Goal: Complete application form

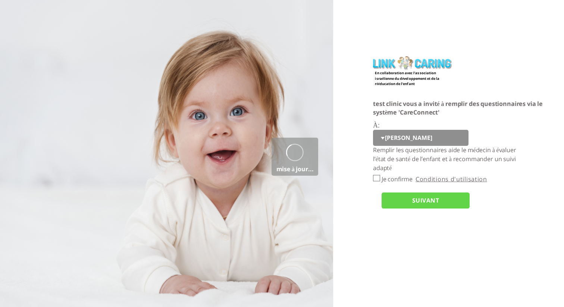
click at [402, 134] on select "[PERSON_NAME] tt" at bounding box center [420, 138] width 95 height 16
select select "GjxwaGrPEgfM4HW0qx0jXw%3D%3D"
click at [373, 130] on select "[PERSON_NAME] tt" at bounding box center [420, 138] width 95 height 16
click at [407, 202] on input "SUIVANT" at bounding box center [425, 200] width 88 height 16
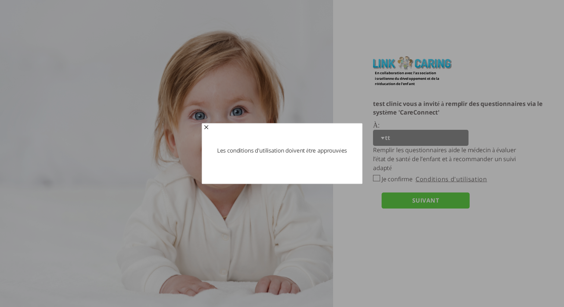
click at [208, 128] on span "button" at bounding box center [206, 128] width 6 height 6
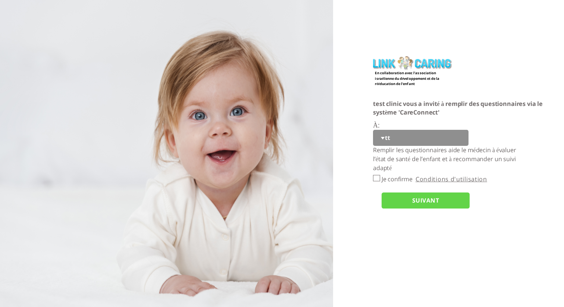
click at [376, 179] on input "Je confirme" at bounding box center [376, 178] width 7 height 6
checkbox input "true"
click at [405, 196] on input "SUIVANT" at bounding box center [425, 200] width 88 height 16
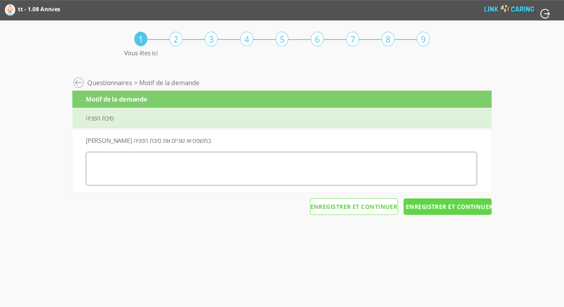
click at [223, 172] on textarea at bounding box center [281, 169] width 391 height 34
type textarea "4"
type textarea "ח"
click at [432, 211] on input "Enregistrer et continuer" at bounding box center [447, 206] width 88 height 16
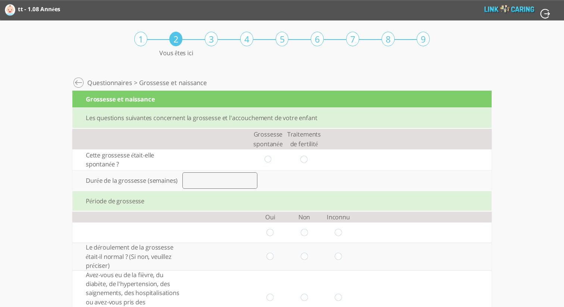
click at [270, 158] on input "radio" at bounding box center [267, 160] width 7 height 8
radio input "true"
click at [228, 185] on input "number" at bounding box center [219, 180] width 75 height 16
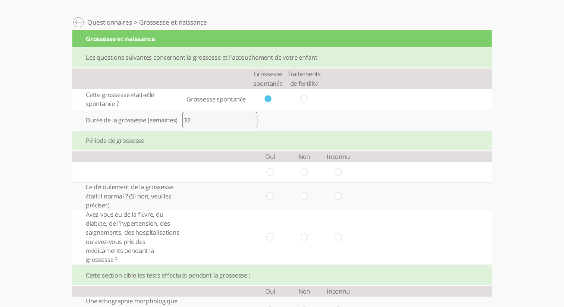
scroll to position [61, 0]
type input "32"
click at [271, 174] on input "radio" at bounding box center [270, 172] width 7 height 8
radio input "true"
drag, startPoint x: 267, startPoint y: 194, endPoint x: 268, endPoint y: 198, distance: 4.4
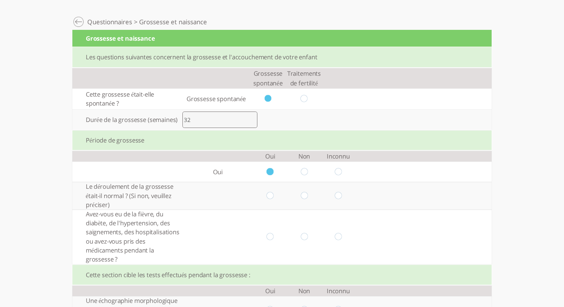
click at [267, 194] on input "radio" at bounding box center [270, 196] width 7 height 8
radio input "true"
click at [270, 236] on input "radio" at bounding box center [270, 237] width 7 height 8
radio input "true"
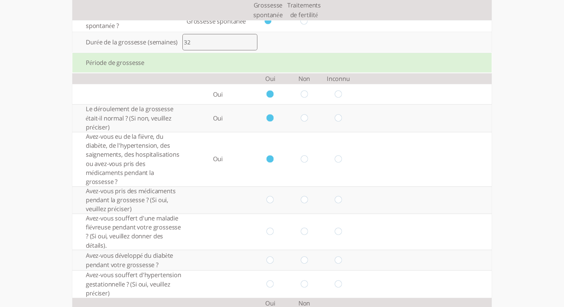
scroll to position [141, 0]
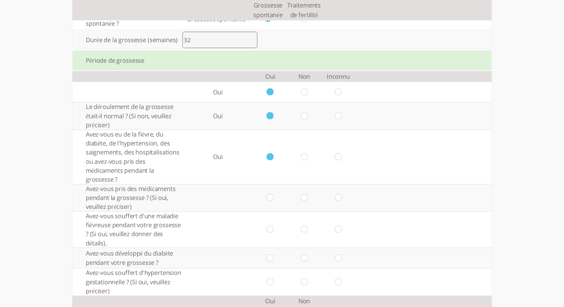
click at [306, 157] on input "radio" at bounding box center [304, 157] width 7 height 8
radio input "true"
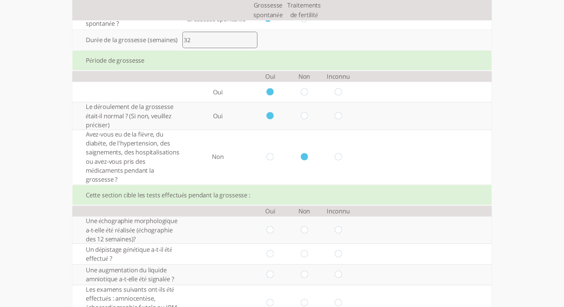
click at [339, 158] on input "radio" at bounding box center [337, 157] width 7 height 8
radio input "true"
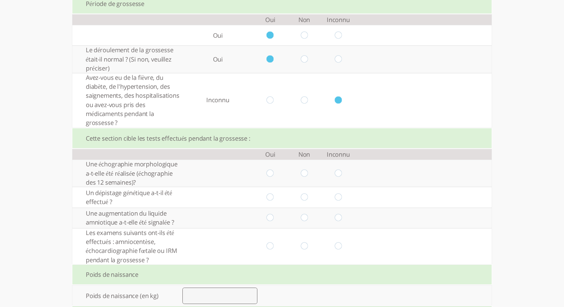
scroll to position [204, 0]
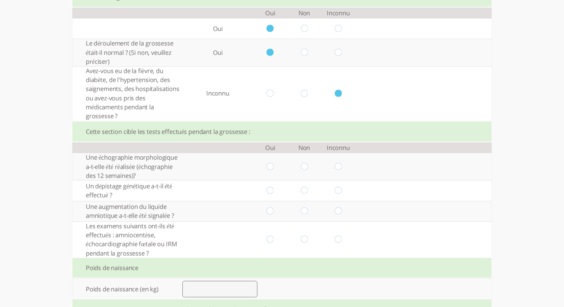
click at [272, 168] on input "radio" at bounding box center [270, 167] width 7 height 8
radio input "true"
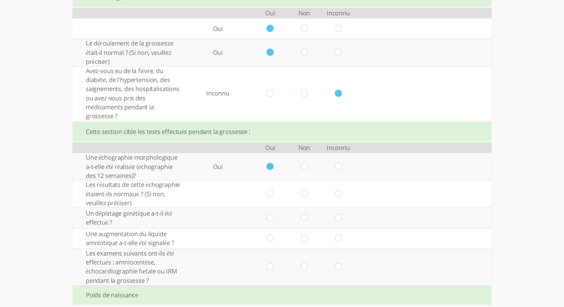
click at [271, 165] on input "radio" at bounding box center [270, 167] width 7 height 8
click at [303, 166] on input "radio" at bounding box center [304, 167] width 7 height 8
radio input "true"
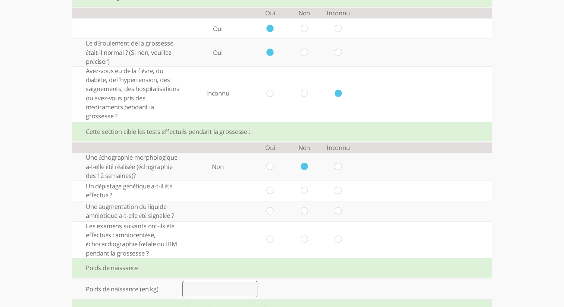
click at [270, 191] on input "radio" at bounding box center [270, 190] width 7 height 8
radio input "true"
click at [269, 213] on input "radio" at bounding box center [270, 211] width 7 height 8
radio input "true"
click at [271, 241] on input "radio" at bounding box center [270, 240] width 7 height 8
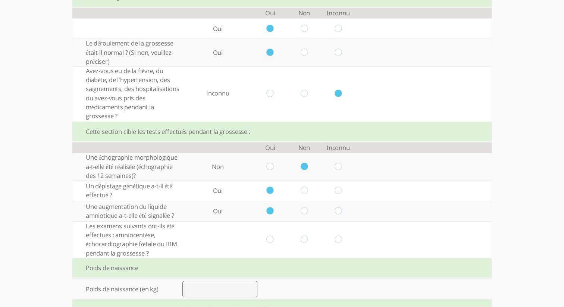
radio input "true"
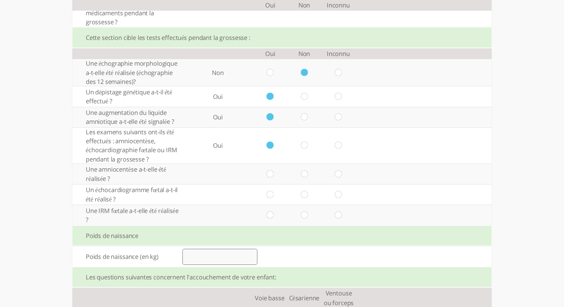
scroll to position [311, 0]
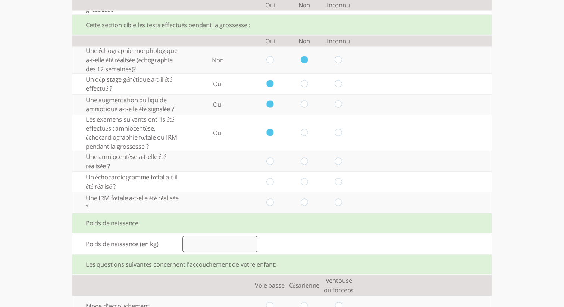
click at [305, 161] on input "radio" at bounding box center [304, 161] width 7 height 8
radio input "true"
drag, startPoint x: 304, startPoint y: 183, endPoint x: 300, endPoint y: 193, distance: 10.5
click at [304, 183] on input "radio" at bounding box center [304, 182] width 7 height 8
radio input "true"
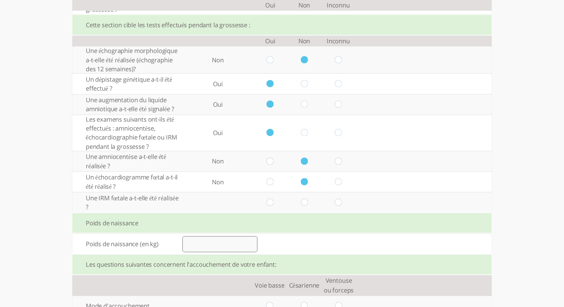
click at [304, 203] on input "radio" at bounding box center [304, 203] width 7 height 8
radio input "true"
click at [233, 245] on input "number" at bounding box center [219, 244] width 75 height 16
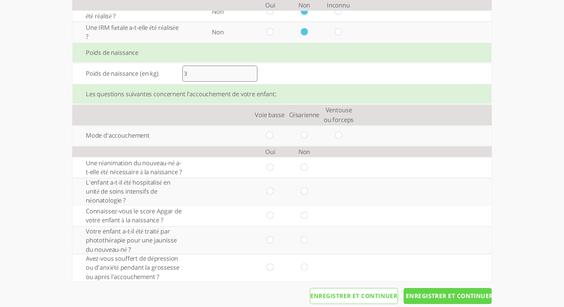
scroll to position [494, 0]
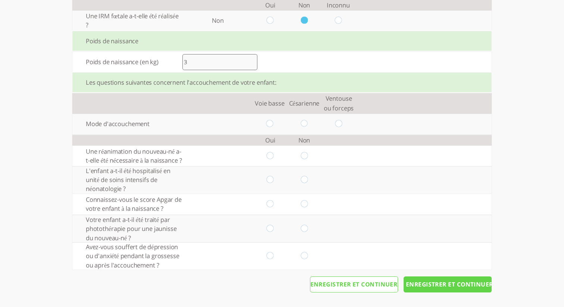
type input "3"
click at [269, 123] on input "radio" at bounding box center [269, 124] width 7 height 8
radio input "true"
click at [306, 123] on input "radio" at bounding box center [304, 124] width 7 height 8
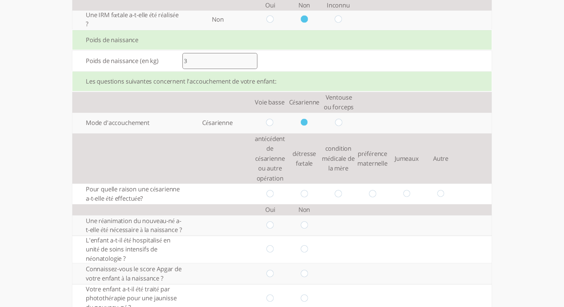
click at [305, 194] on input "radio" at bounding box center [304, 194] width 7 height 8
radio input "true"
click at [340, 123] on input "radio" at bounding box center [338, 123] width 7 height 8
radio input "true"
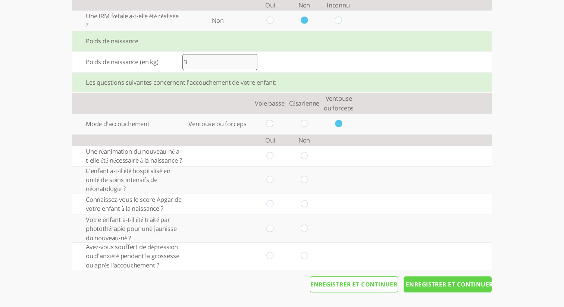
click at [306, 124] on input "radio" at bounding box center [304, 124] width 7 height 8
radio input "true"
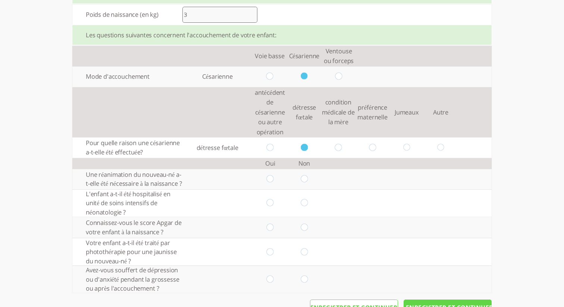
click at [303, 183] on input "radio" at bounding box center [304, 179] width 7 height 8
radio input "true"
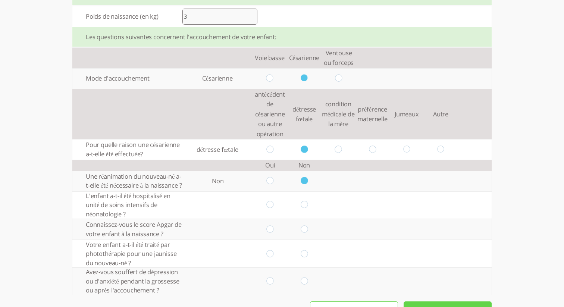
click at [272, 185] on input "radio" at bounding box center [270, 181] width 7 height 8
radio input "true"
click at [270, 217] on td at bounding box center [270, 204] width 34 height 27
click at [271, 209] on input "radio" at bounding box center [270, 205] width 7 height 8
radio input "true"
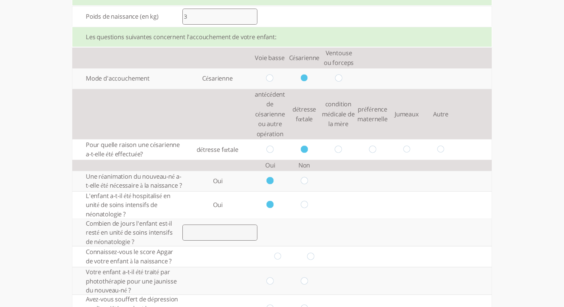
click at [303, 209] on input "radio" at bounding box center [304, 205] width 7 height 8
radio input "true"
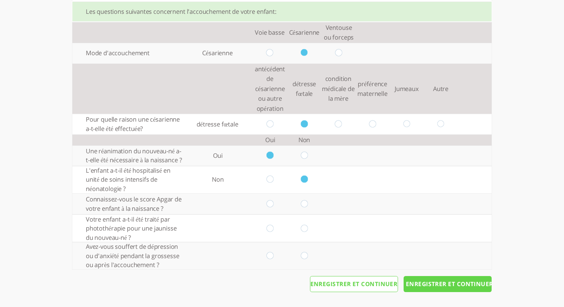
scroll to position [572, 0]
click at [270, 202] on input "radio" at bounding box center [270, 204] width 7 height 8
radio input "true"
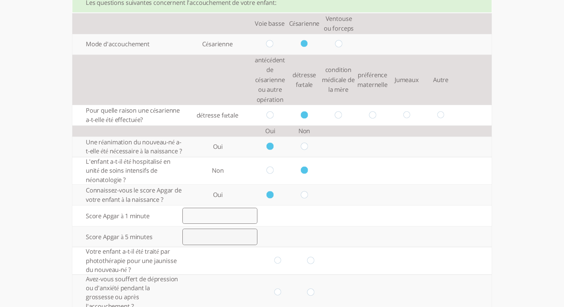
click at [307, 199] on input "radio" at bounding box center [304, 195] width 7 height 8
radio input "true"
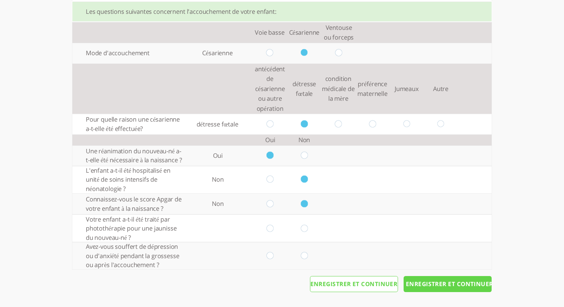
click at [274, 230] on td at bounding box center [270, 228] width 34 height 27
click at [270, 229] on input "radio" at bounding box center [270, 228] width 7 height 8
radio input "true"
click at [267, 255] on input "radio" at bounding box center [270, 256] width 7 height 8
radio input "true"
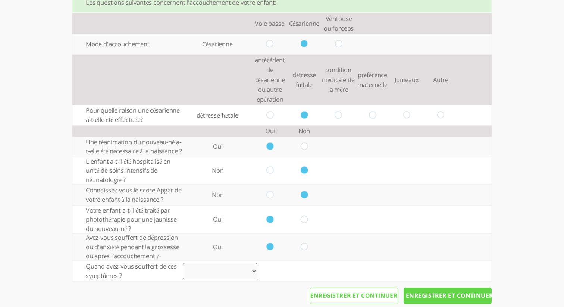
click at [254, 277] on select "Enceinte Post-partum Grossesse et post-partum Autre" at bounding box center [220, 271] width 75 height 16
select select "1"
click at [183, 272] on select "Enceinte Post-partum Grossesse et post-partum Autre" at bounding box center [220, 271] width 75 height 16
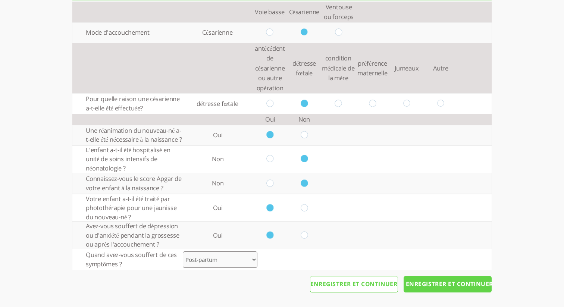
click at [426, 287] on input "Enregistrer et continuer" at bounding box center [447, 284] width 88 height 16
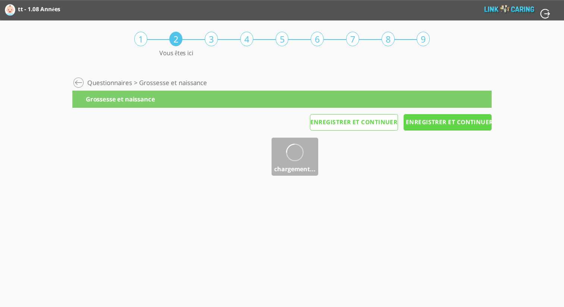
scroll to position [0, 0]
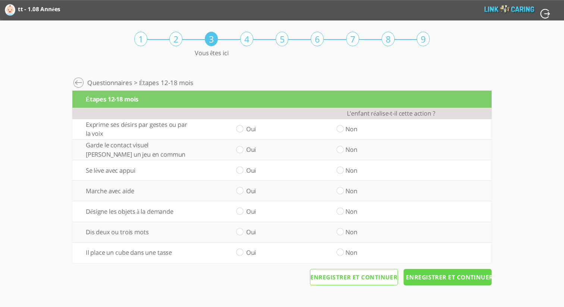
drag, startPoint x: 342, startPoint y: 128, endPoint x: 340, endPoint y: 136, distance: 8.8
click at [342, 128] on input "radio" at bounding box center [339, 129] width 7 height 8
radio input "true"
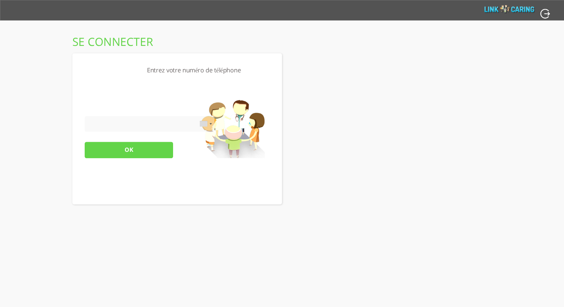
drag, startPoint x: 242, startPoint y: 131, endPoint x: 238, endPoint y: 130, distance: 4.3
click at [238, 130] on div "Entrez votre numéro de téléphone [GEOGRAPHIC_DATA] +1 [GEOGRAPHIC_DATA] +44 ‫[G…" at bounding box center [177, 128] width 210 height 151
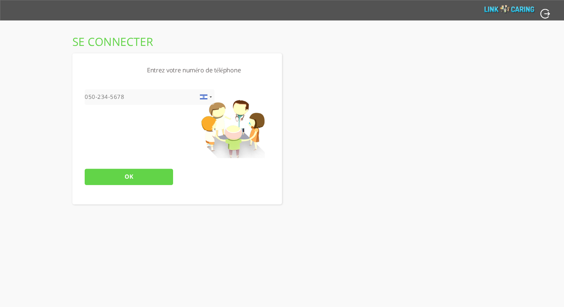
click at [115, 98] on input "tel" at bounding box center [150, 97] width 130 height 16
type input "0504423086"
click at [142, 168] on div "[GEOGRAPHIC_DATA] +1 [GEOGRAPHIC_DATA] +44 ‫[GEOGRAPHIC_DATA]‬‎ +93 [GEOGRAPHIC…" at bounding box center [150, 128] width 130 height 79
click at [139, 180] on input "OK" at bounding box center [129, 177] width 88 height 16
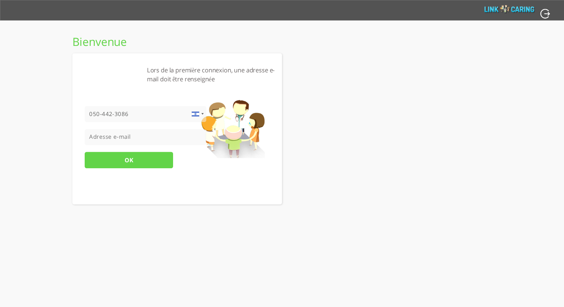
click at [150, 139] on input "tel" at bounding box center [146, 137] width 122 height 16
type input "[EMAIL_ADDRESS][DOMAIN_NAME]"
click at [141, 165] on input "OK" at bounding box center [129, 160] width 88 height 16
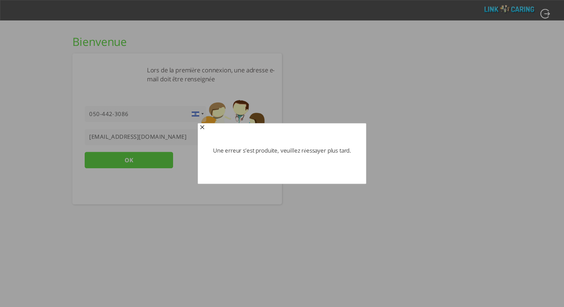
click at [205, 128] on button "Close" at bounding box center [202, 128] width 6 height 6
